Goal: Information Seeking & Learning: Learn about a topic

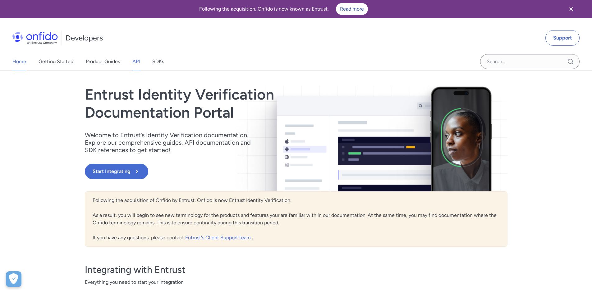
click at [137, 61] on link "API" at bounding box center [135, 61] width 7 height 17
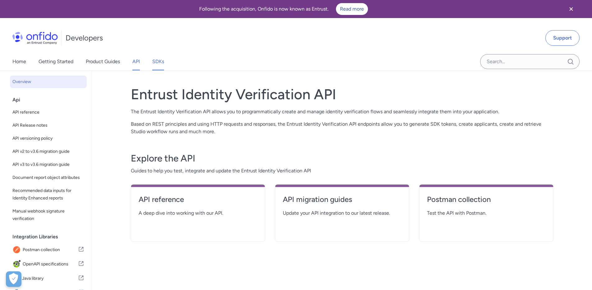
click at [160, 62] on link "SDKs" at bounding box center [158, 61] width 12 height 17
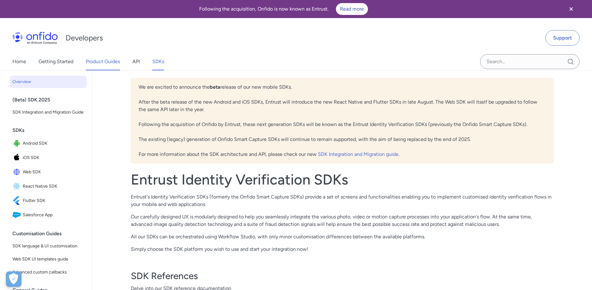
click at [97, 59] on link "Product Guides" at bounding box center [103, 61] width 34 height 17
